Goal: Information Seeking & Learning: Learn about a topic

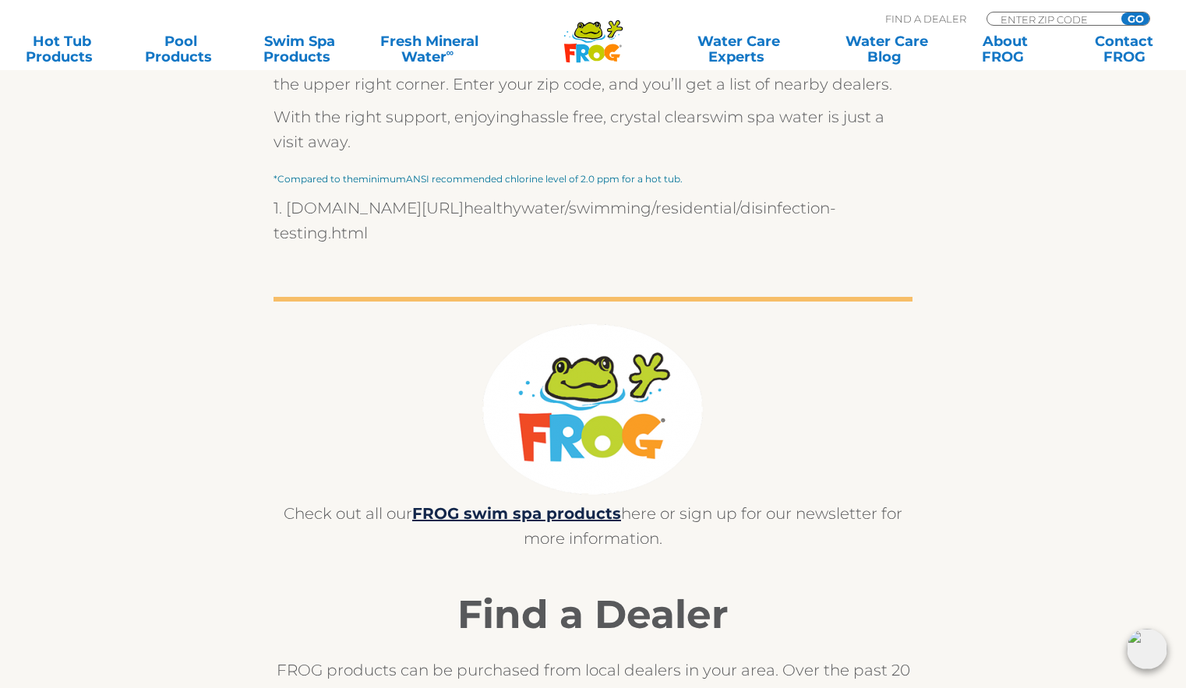
scroll to position [5454, 0]
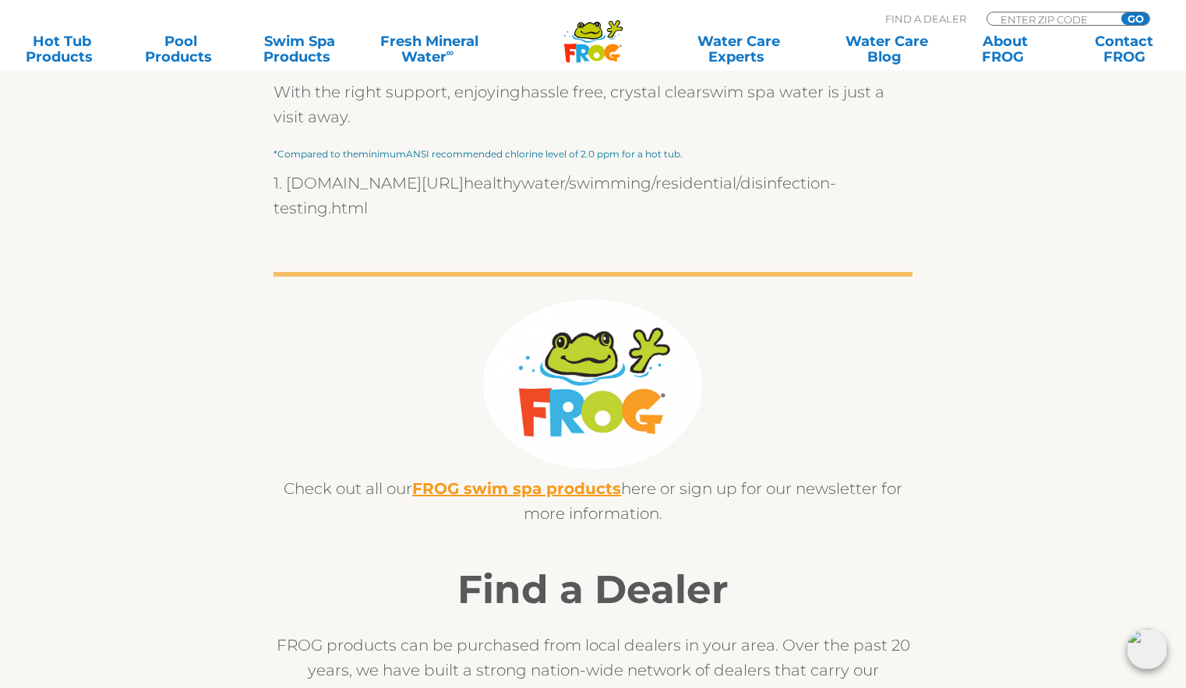
click at [482, 479] on link "FROG swim spa products" at bounding box center [516, 488] width 209 height 19
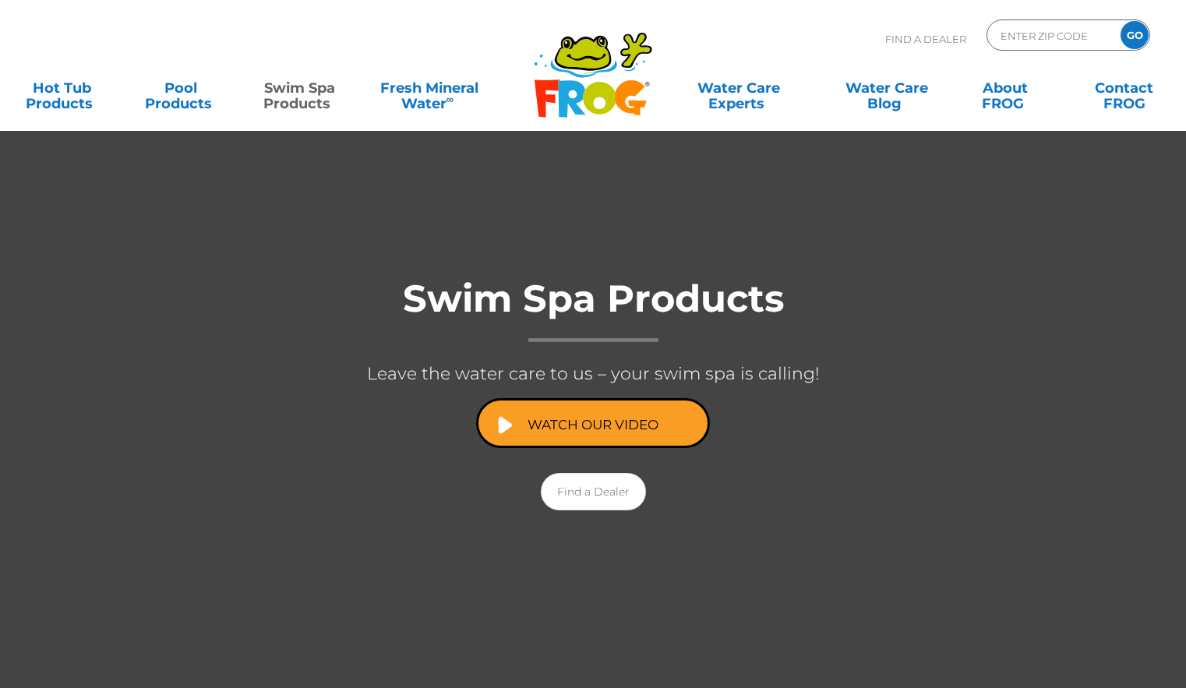
scroll to position [156, 0]
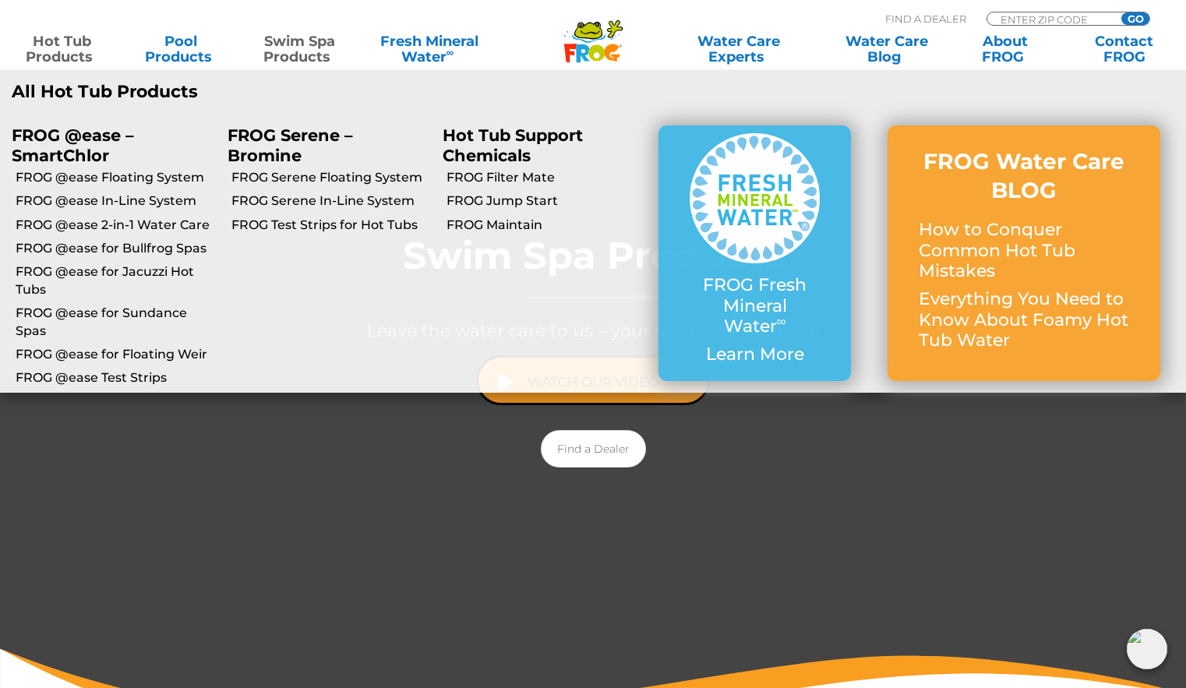
click at [57, 55] on link "Hot Tub Products" at bounding box center [62, 49] width 93 height 31
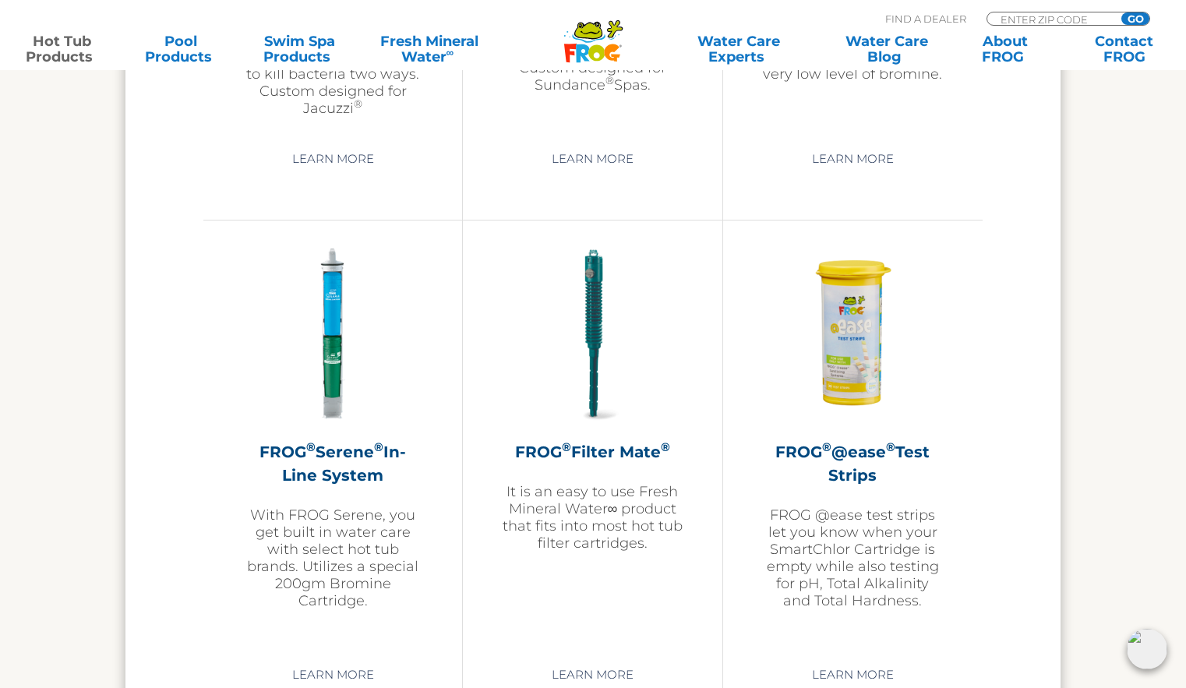
scroll to position [3177, 0]
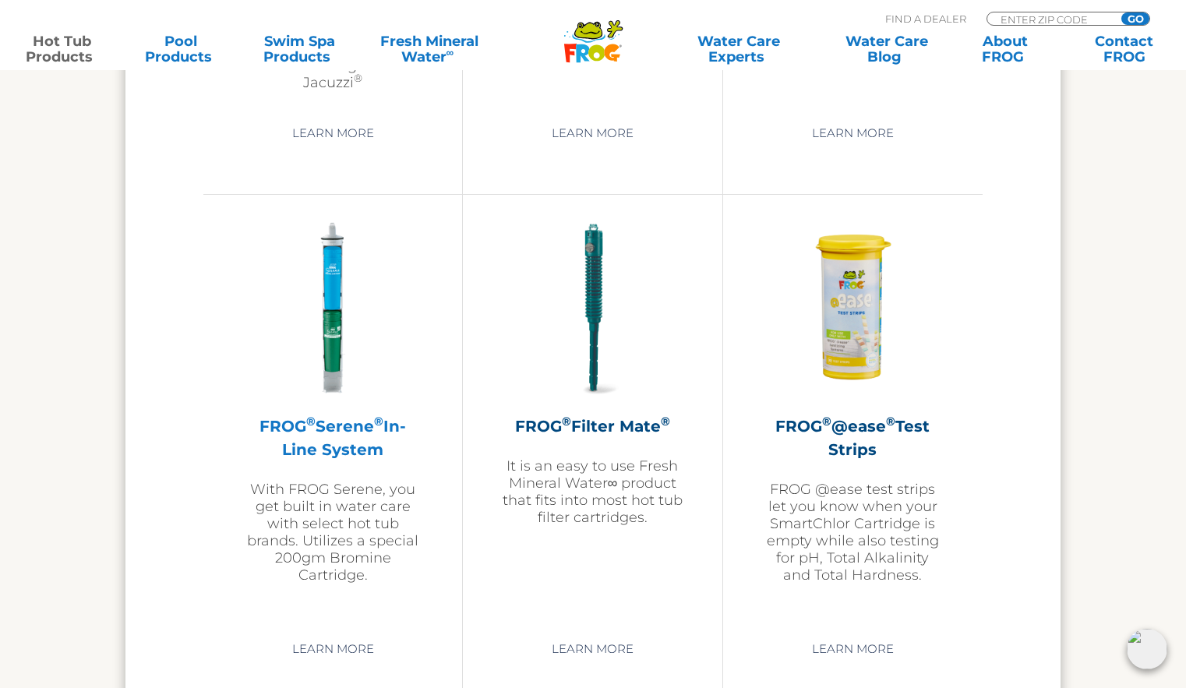
click at [295, 369] on img at bounding box center [332, 308] width 181 height 181
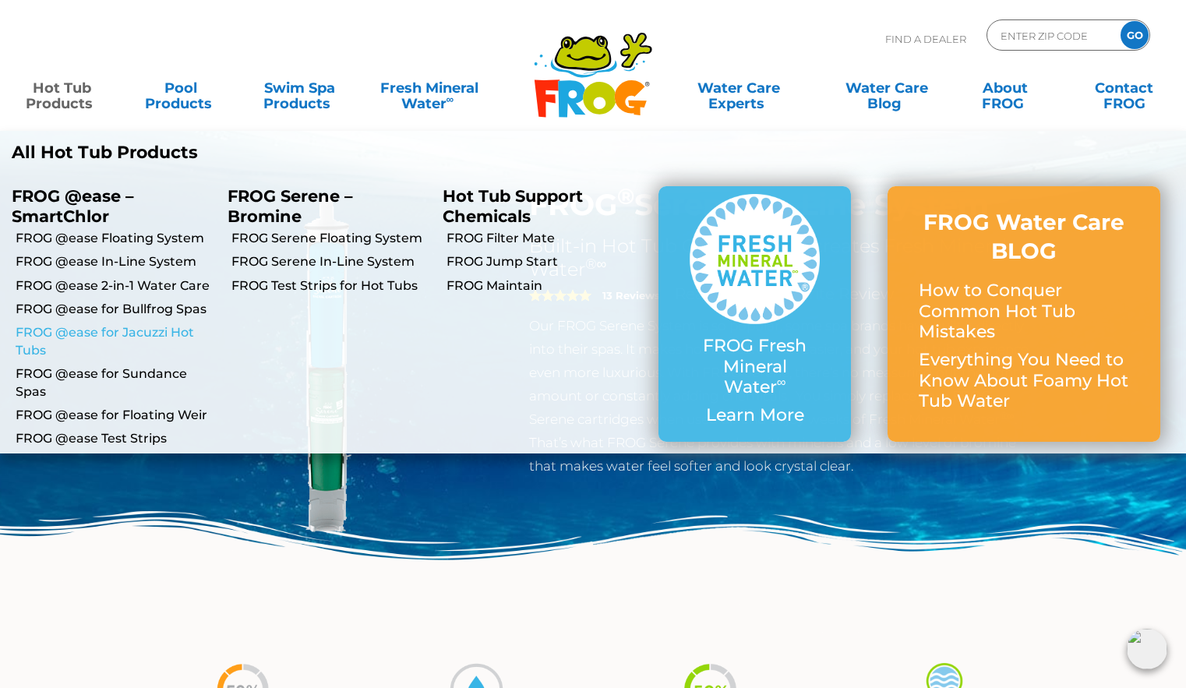
scroll to position [78, 0]
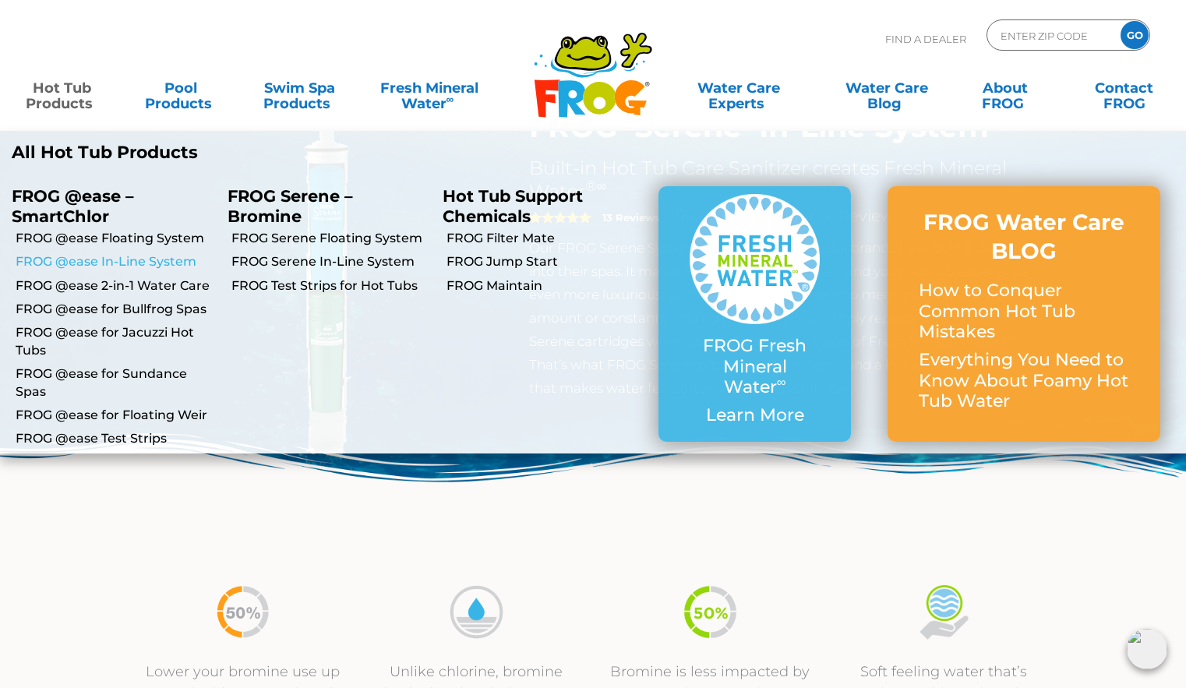
click at [99, 263] on link "FROG @ease In-Line System" at bounding box center [116, 261] width 200 height 17
